Goal: Transaction & Acquisition: Obtain resource

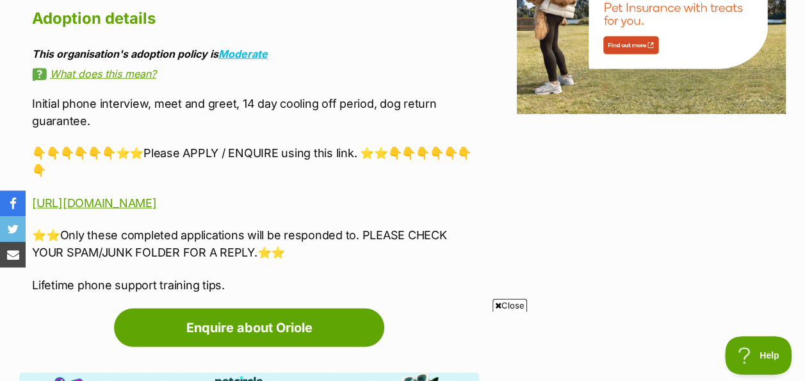
scroll to position [1685, 0]
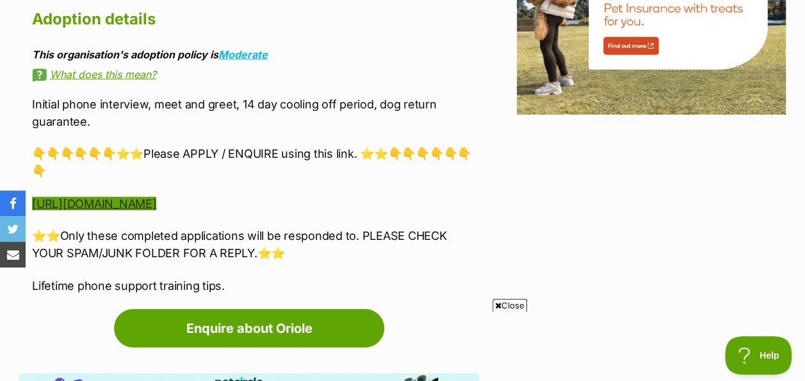
click at [156, 197] on link "[URL][DOMAIN_NAME]" at bounding box center [94, 203] width 124 height 13
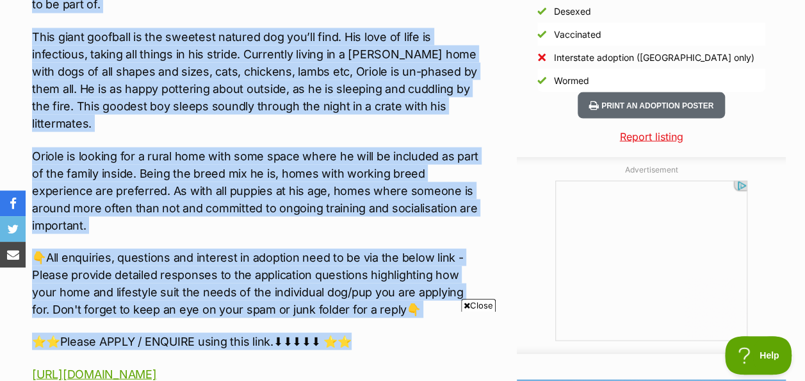
scroll to position [0, 0]
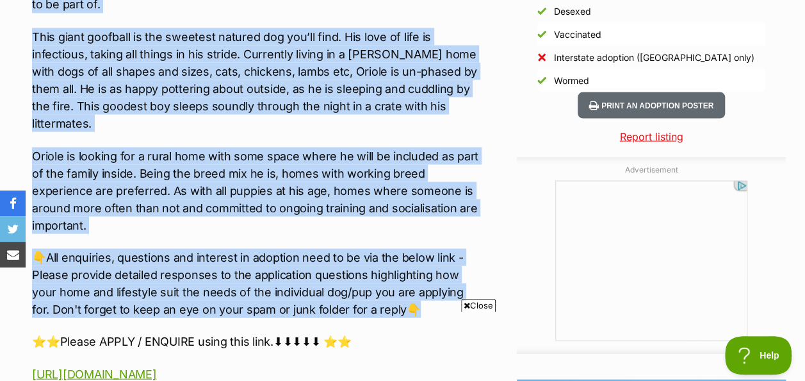
drag, startPoint x: 31, startPoint y: 136, endPoint x: 429, endPoint y: 279, distance: 422.0
click at [429, 279] on div "About Oriole 🏡🐶Seeking Forever Home🐶🏡 Name: [PERSON_NAME]: Maremma x German She…" at bounding box center [249, 154] width 460 height 1256
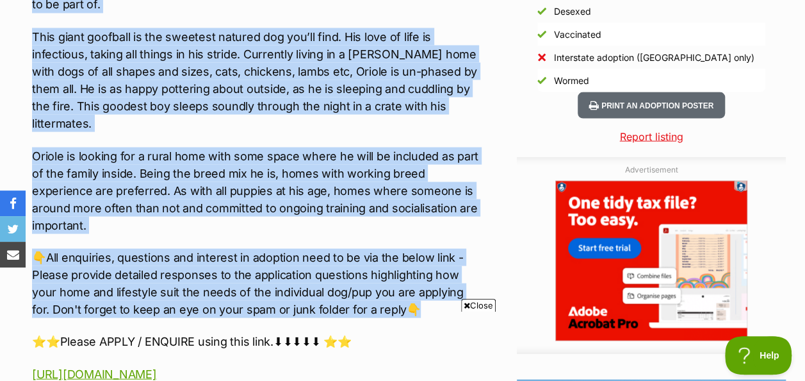
click at [206, 196] on p "Oriole is looking for a rural home with some space where he will be included as…" at bounding box center [255, 190] width 447 height 87
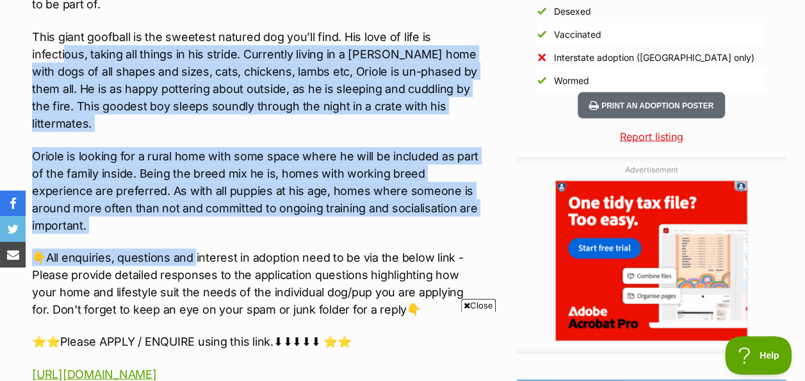
drag, startPoint x: 196, startPoint y: 199, endPoint x: 65, endPoint y: 29, distance: 213.8
click at [108, 192] on p "Oriole is looking for a rural home with some space where he will be included as…" at bounding box center [255, 190] width 447 height 87
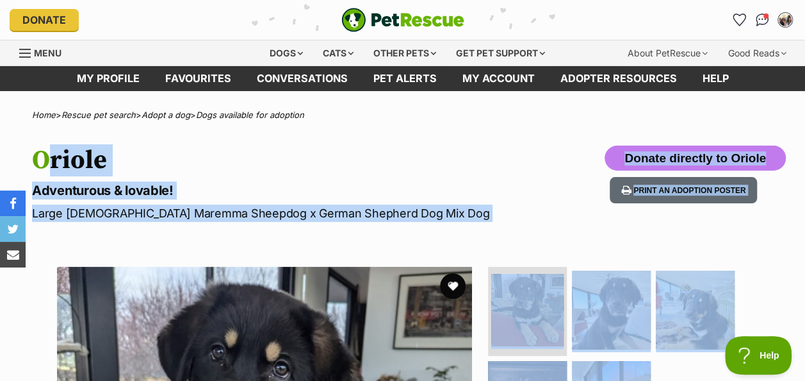
drag, startPoint x: 108, startPoint y: 192, endPoint x: 21, endPoint y: 156, distance: 94.8
drag, startPoint x: 21, startPoint y: 156, endPoint x: 60, endPoint y: 190, distance: 51.4
copy section "Loremi Dolorsitame & consect! Adipi Elit Seddoei Temporin u Labore Etdolore Mag…"
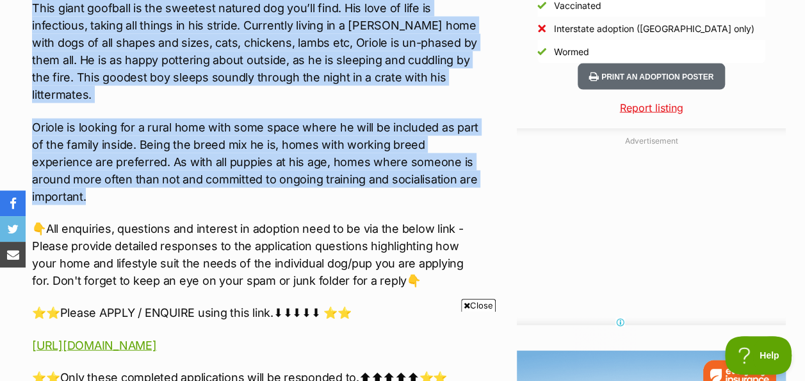
scroll to position [1246, 0]
